Goal: Task Accomplishment & Management: Use online tool/utility

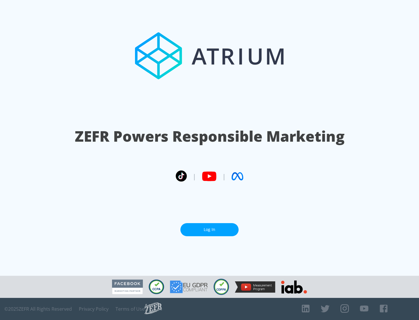
click at [210, 230] on link "Log In" at bounding box center [209, 229] width 58 height 13
